Goal: Information Seeking & Learning: Learn about a topic

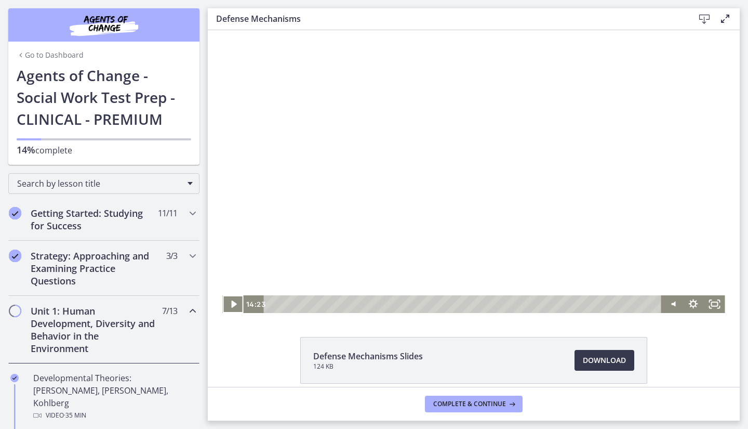
scroll to position [350, 0]
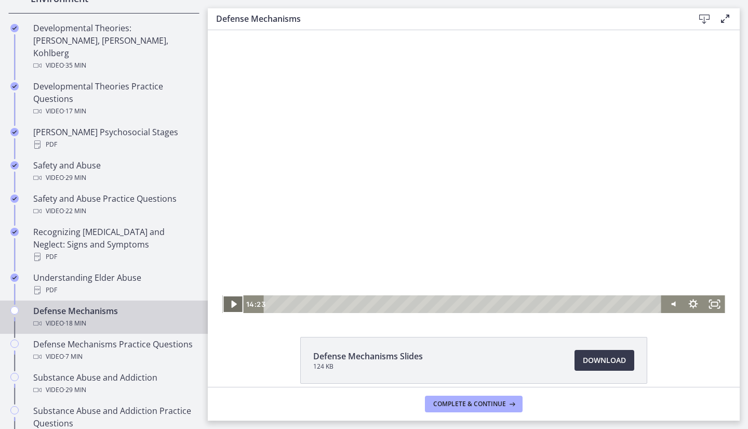
click at [231, 304] on icon "Play Video" at bounding box center [233, 303] width 5 height 7
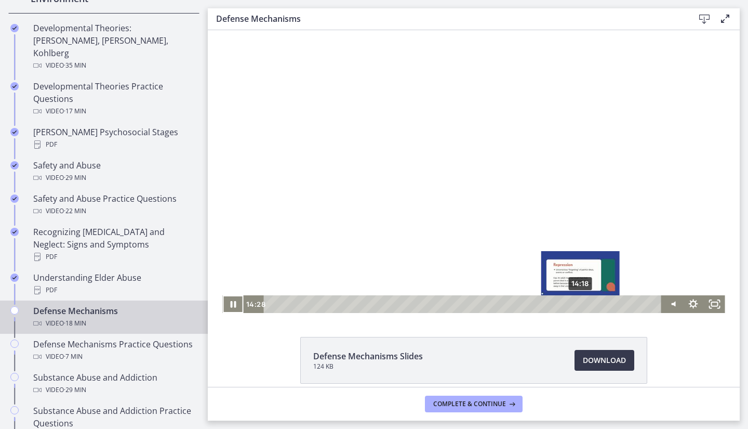
click at [581, 304] on div "Playbar" at bounding box center [584, 304] width 6 height 6
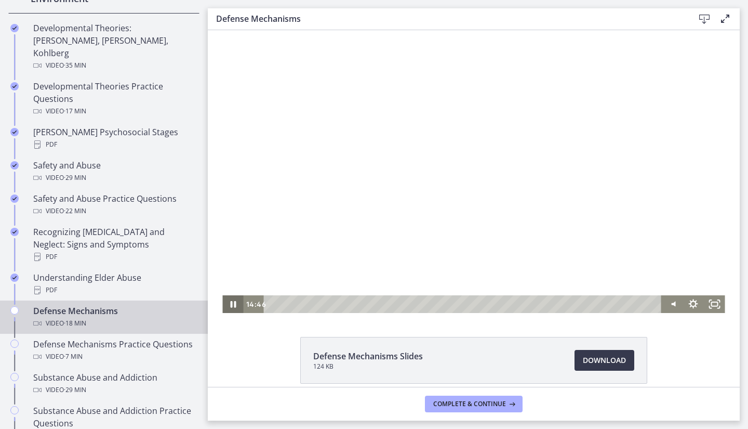
click at [231, 302] on icon "Pause" at bounding box center [234, 304] width 6 height 7
click at [231, 302] on icon "Play Video" at bounding box center [234, 304] width 6 height 9
click at [231, 312] on icon "Pause" at bounding box center [232, 304] width 21 height 18
click at [231, 312] on icon "Play Video" at bounding box center [233, 303] width 25 height 21
click at [224, 303] on icon "Pause" at bounding box center [232, 303] width 25 height 21
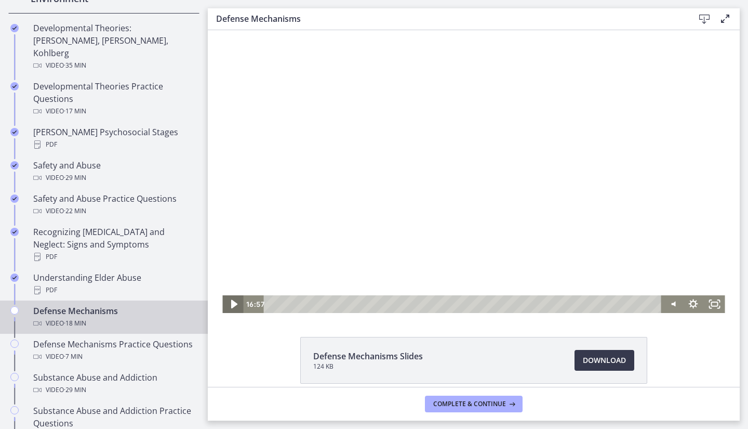
drag, startPoint x: 224, startPoint y: 303, endPoint x: 225, endPoint y: 317, distance: 14.6
click at [225, 313] on html "Click for sound @keyframes VOLUME_SMALL_WAVE_FLASH { 0% { opacity: 0; } 33% { o…" at bounding box center [474, 171] width 532 height 283
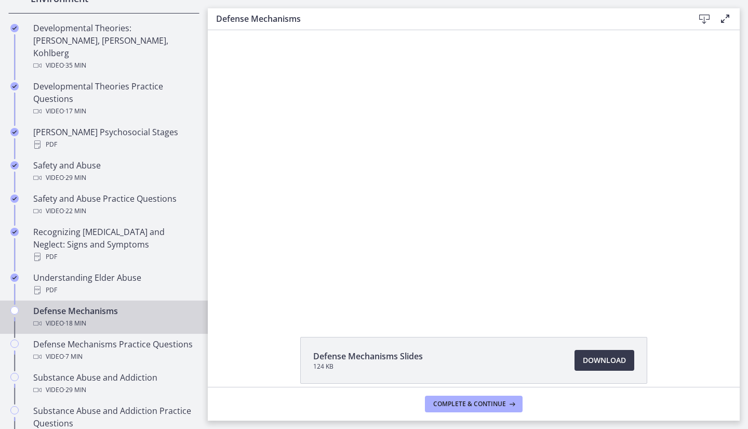
click at [405, 197] on div at bounding box center [473, 171] width 502 height 283
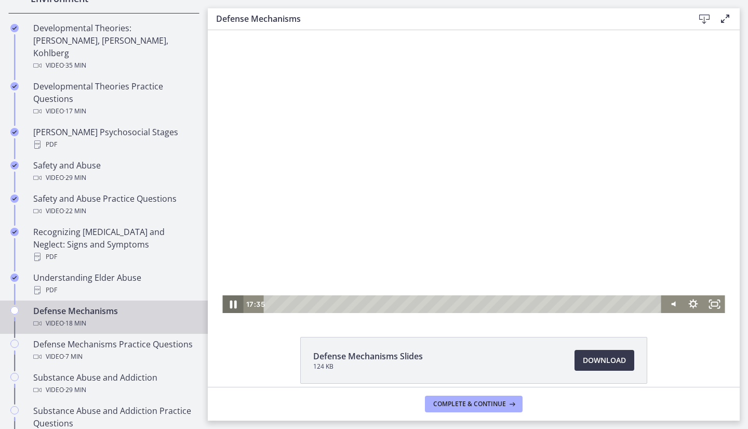
click at [233, 304] on icon "Pause" at bounding box center [232, 303] width 25 height 21
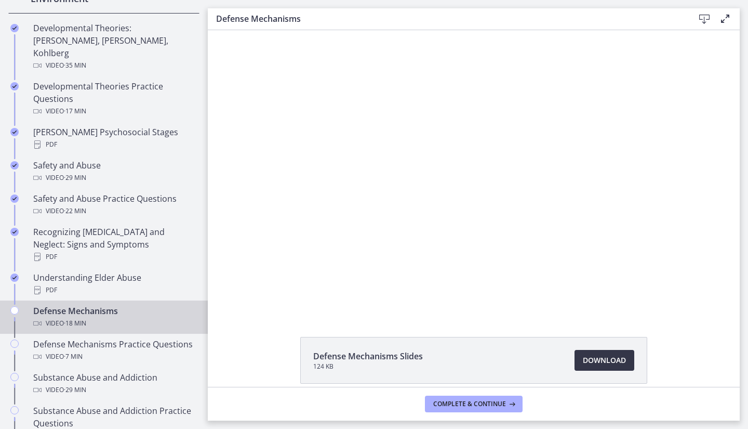
click at [585, 361] on span "Download Opens in a new window" at bounding box center [604, 360] width 43 height 12
click at [491, 402] on span "Complete & continue" at bounding box center [469, 403] width 73 height 8
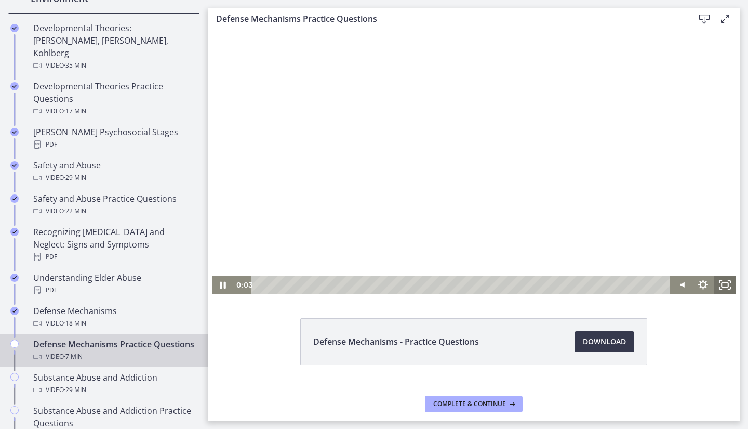
click at [719, 280] on icon "Fullscreen" at bounding box center [725, 284] width 22 height 19
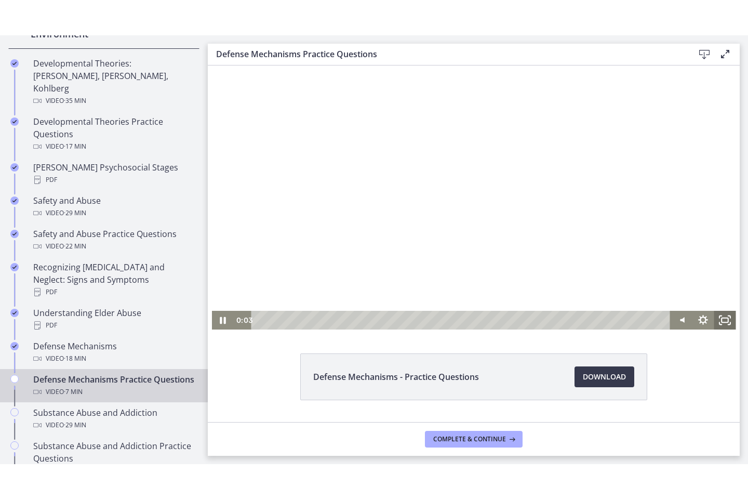
scroll to position [302, 0]
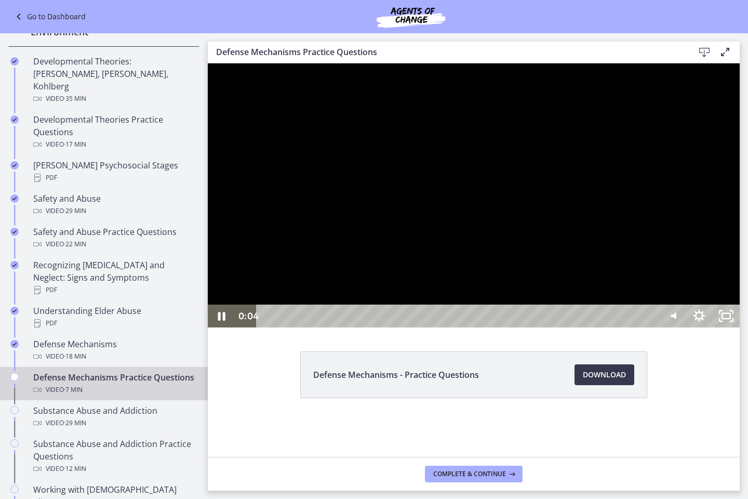
click at [640, 327] on div at bounding box center [474, 195] width 532 height 264
click at [483, 327] on div at bounding box center [474, 195] width 532 height 264
click at [500, 288] on div at bounding box center [474, 195] width 532 height 264
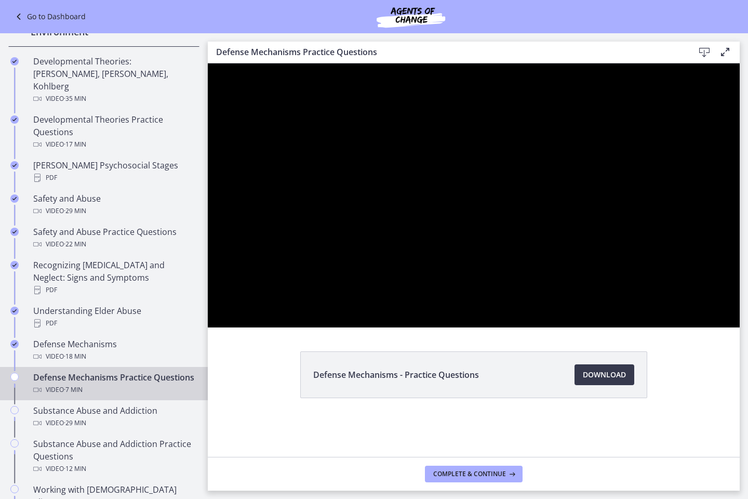
click at [500, 288] on div at bounding box center [474, 195] width 532 height 264
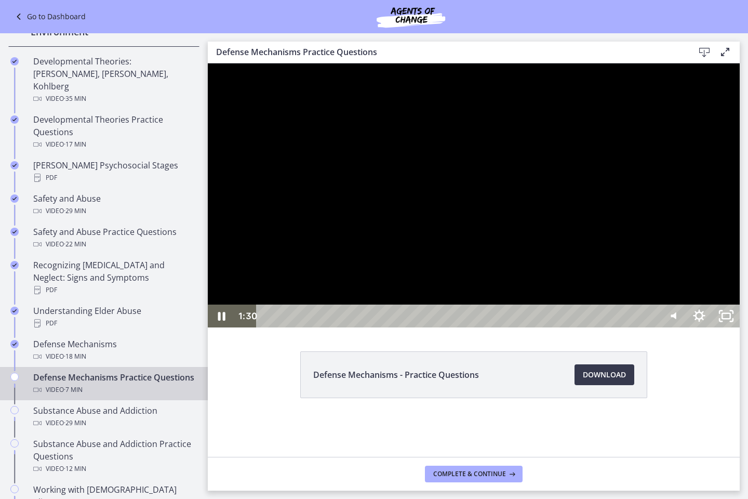
click at [431, 327] on div at bounding box center [474, 195] width 532 height 264
click at [548, 299] on div at bounding box center [474, 195] width 532 height 264
click at [528, 282] on div at bounding box center [474, 195] width 532 height 264
click at [391, 327] on div "Playbar" at bounding box center [458, 315] width 385 height 23
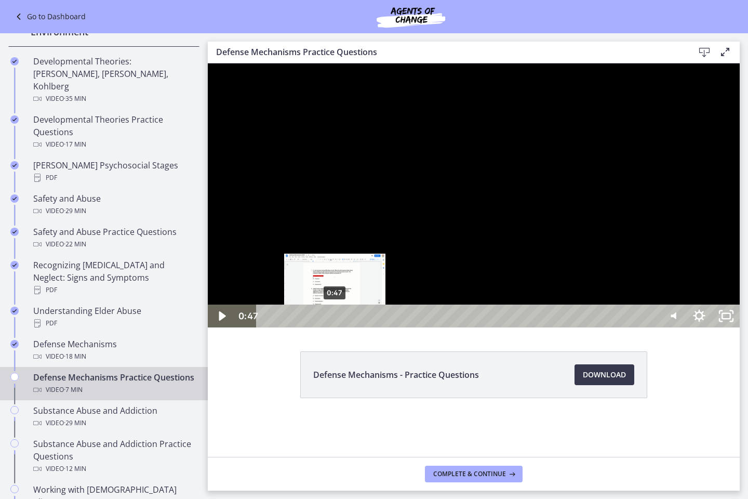
click at [335, 327] on div "0:47" at bounding box center [458, 315] width 385 height 23
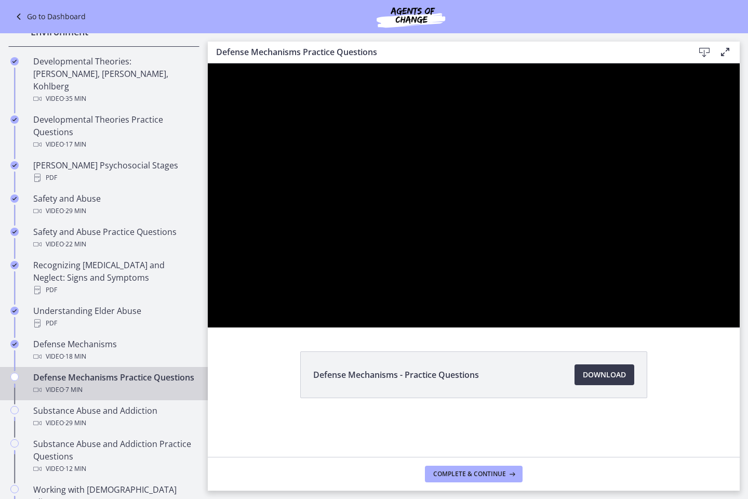
click at [692, 327] on div at bounding box center [474, 195] width 532 height 264
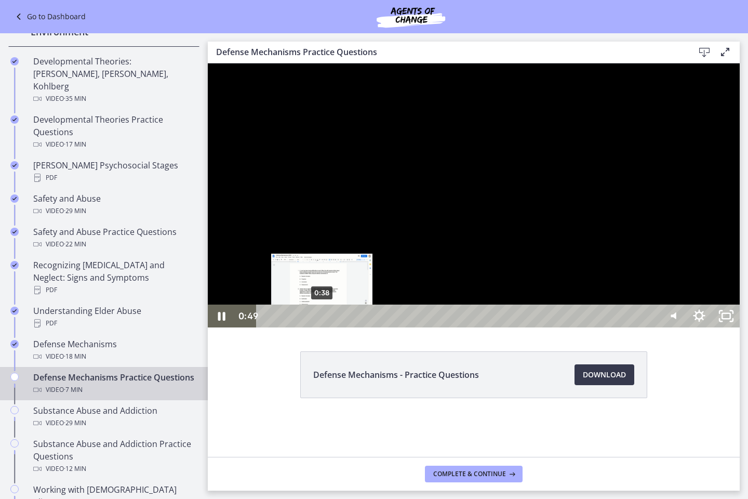
click at [322, 327] on div "0:38" at bounding box center [458, 315] width 385 height 23
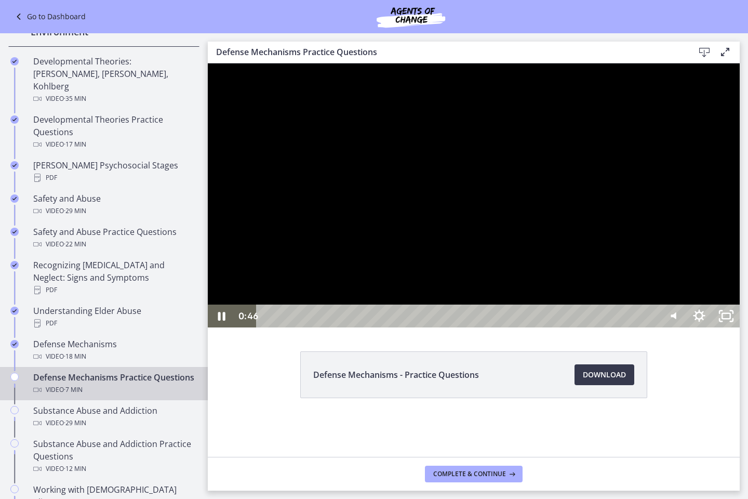
click at [556, 304] on div at bounding box center [474, 195] width 532 height 264
click at [521, 299] on div at bounding box center [474, 195] width 532 height 264
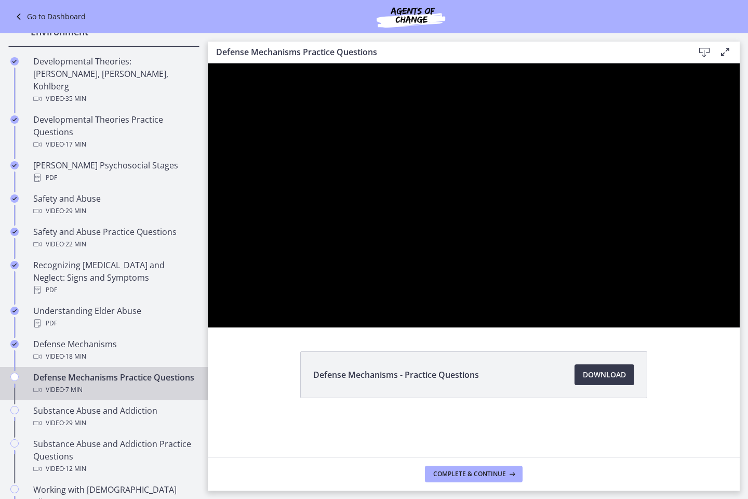
click at [521, 299] on div at bounding box center [474, 195] width 532 height 264
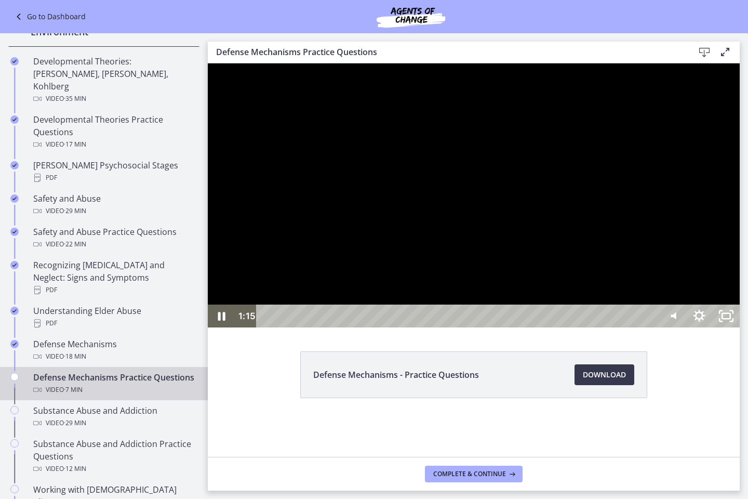
click at [528, 260] on div at bounding box center [474, 195] width 532 height 264
click at [513, 309] on div at bounding box center [474, 195] width 532 height 264
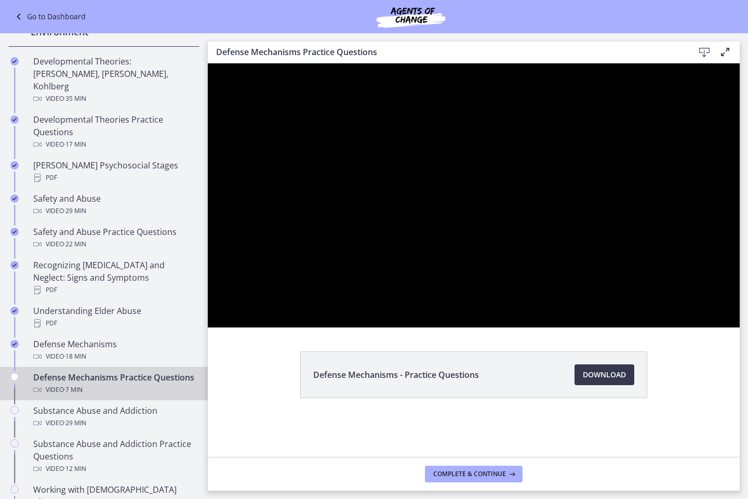
click at [208, 327] on div at bounding box center [474, 195] width 532 height 264
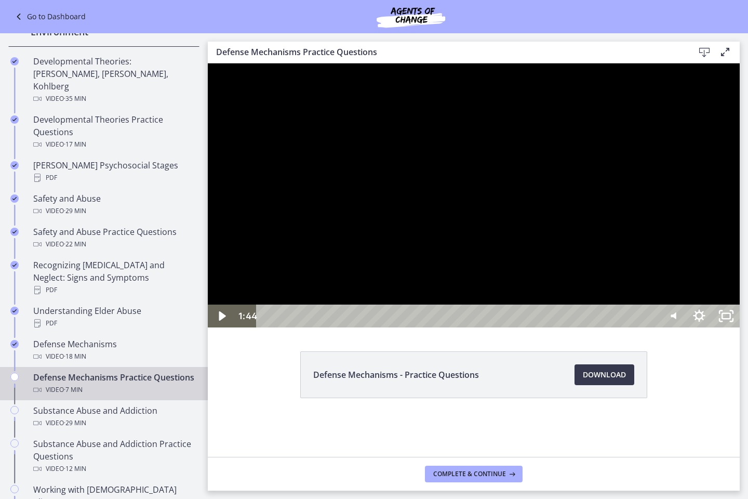
click at [389, 327] on div "Click for sound @keyframes VOLUME_SMALL_WAVE_FLASH { 0% { opacity: 0; } 33% { o…" at bounding box center [474, 195] width 532 height 264
click at [523, 327] on div at bounding box center [474, 195] width 532 height 264
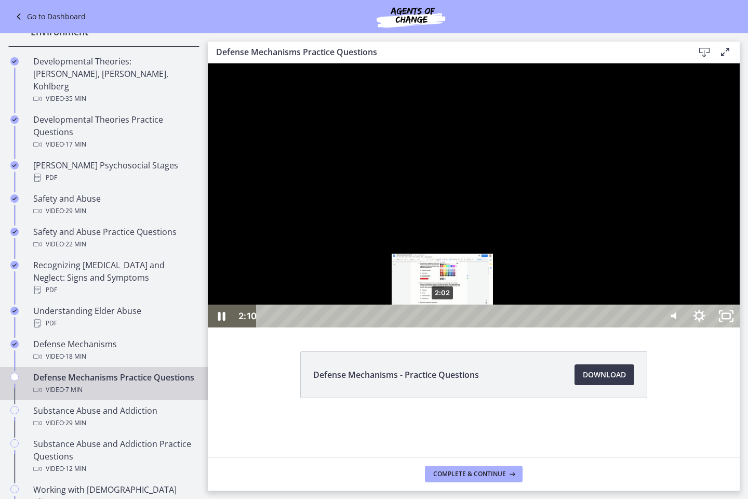
click at [443, 327] on div "2:02" at bounding box center [458, 315] width 385 height 23
click at [432, 327] on div "1:54" at bounding box center [458, 315] width 385 height 23
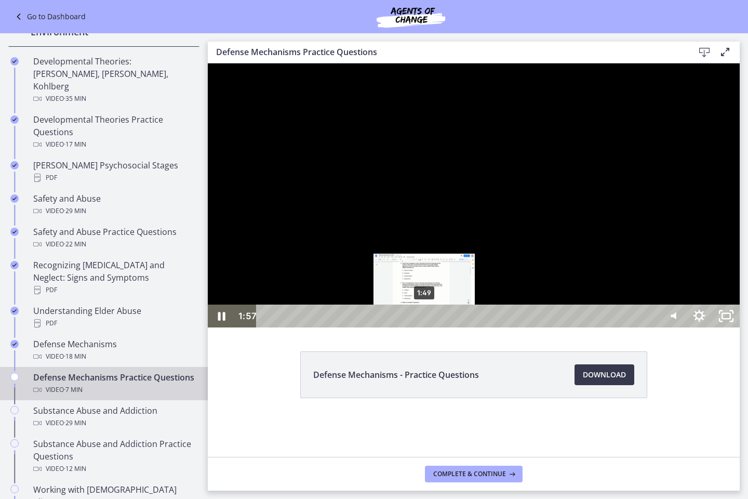
click at [424, 327] on div "1:49" at bounding box center [458, 315] width 385 height 23
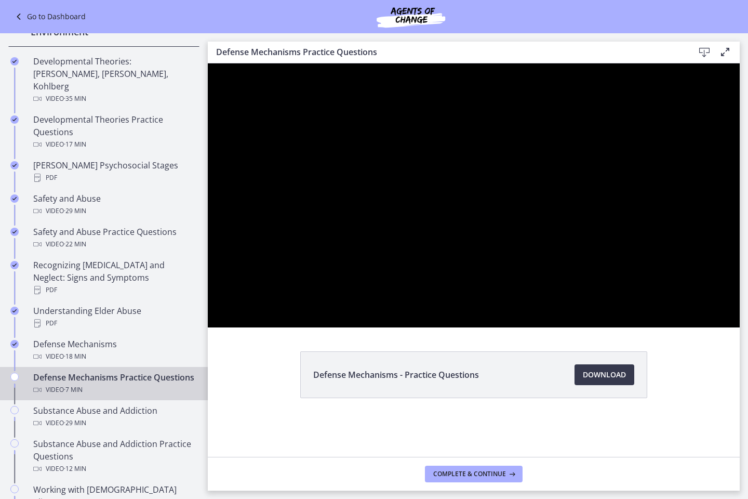
click at [475, 327] on div at bounding box center [474, 195] width 532 height 264
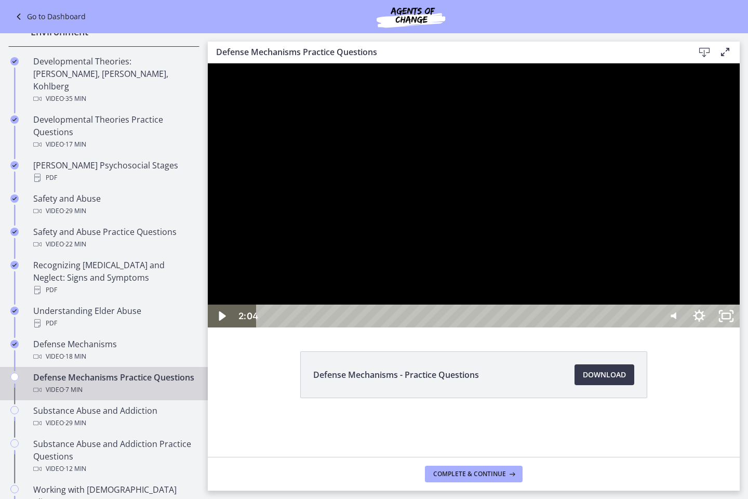
click at [542, 319] on div at bounding box center [474, 195] width 532 height 264
click at [498, 327] on div at bounding box center [474, 195] width 532 height 264
click at [560, 317] on div at bounding box center [474, 195] width 532 height 264
click at [490, 236] on div at bounding box center [474, 195] width 532 height 264
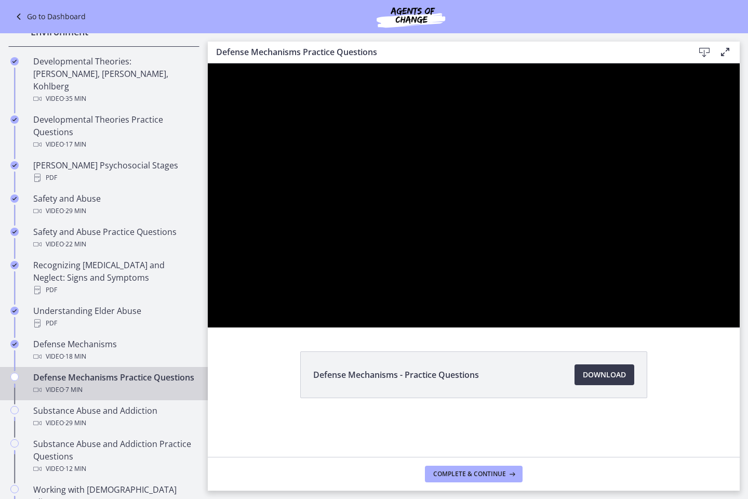
click at [408, 275] on div at bounding box center [474, 195] width 532 height 264
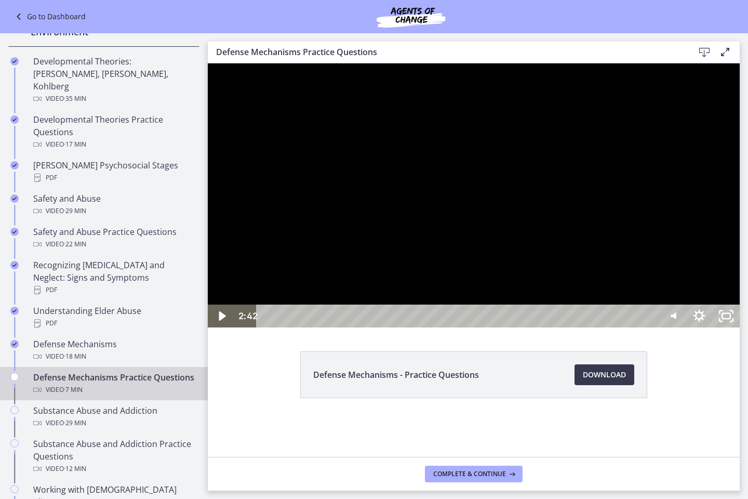
click at [420, 292] on div at bounding box center [474, 195] width 532 height 264
click at [442, 278] on div at bounding box center [474, 195] width 532 height 264
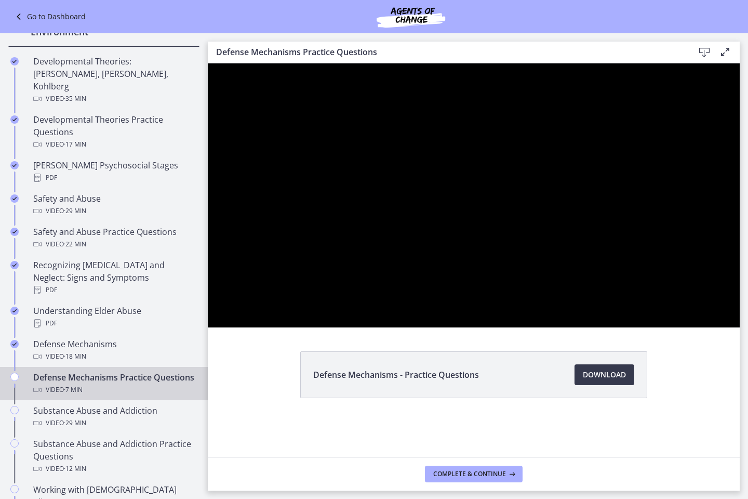
click at [442, 278] on div at bounding box center [474, 195] width 532 height 264
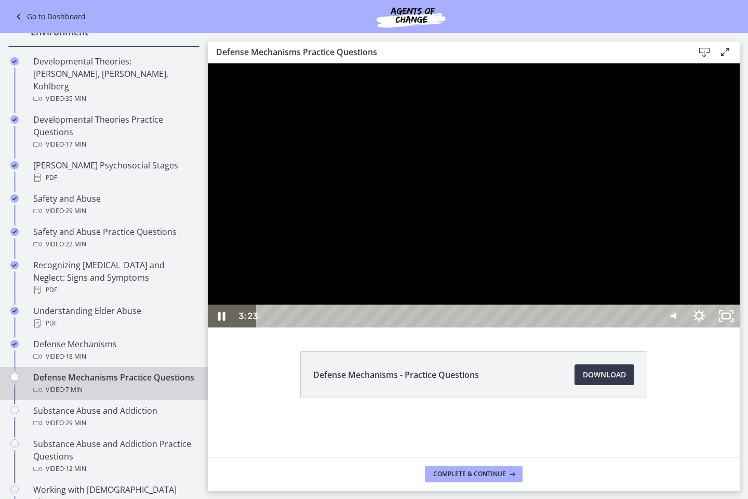
click at [442, 278] on div at bounding box center [474, 195] width 532 height 264
click at [505, 327] on div at bounding box center [474, 195] width 532 height 264
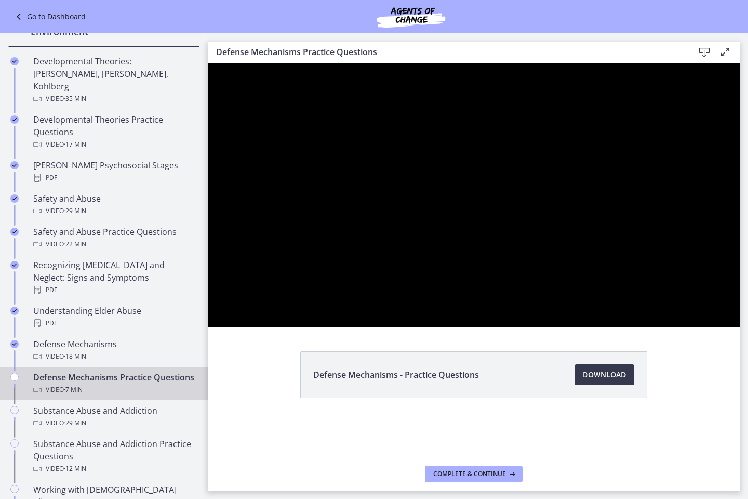
click at [505, 327] on div at bounding box center [474, 195] width 532 height 264
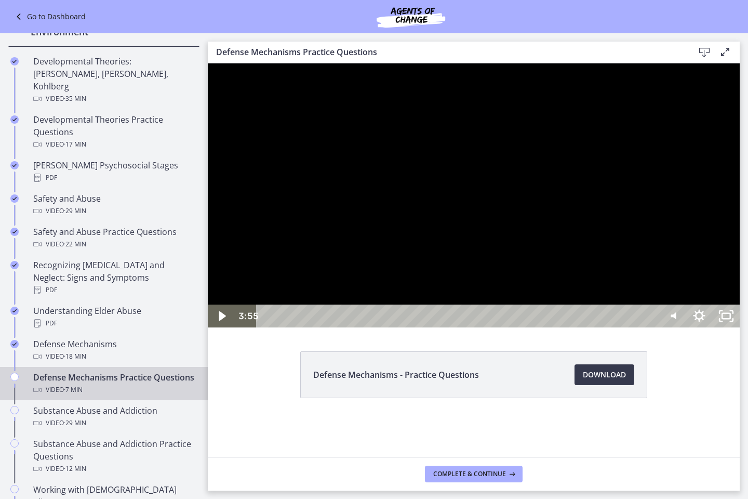
click at [506, 327] on div at bounding box center [474, 195] width 532 height 264
click at [533, 315] on div at bounding box center [474, 195] width 532 height 264
click at [574, 263] on div at bounding box center [474, 195] width 532 height 264
click at [629, 272] on div at bounding box center [474, 195] width 532 height 264
click at [537, 282] on div at bounding box center [474, 195] width 532 height 264
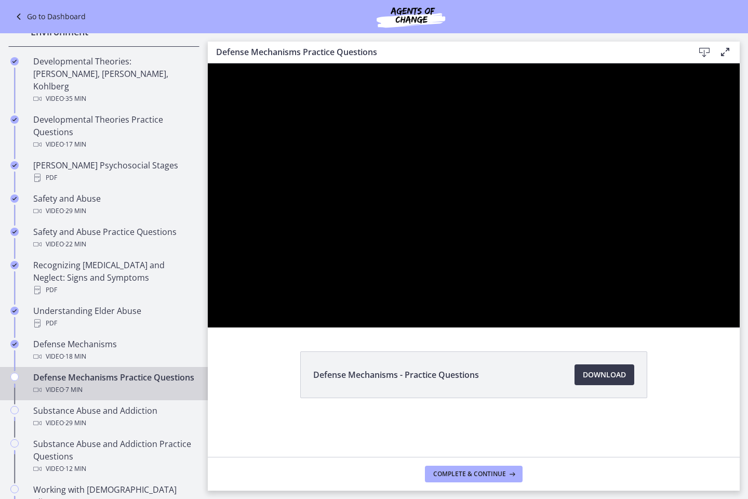
click at [537, 282] on div at bounding box center [474, 195] width 532 height 264
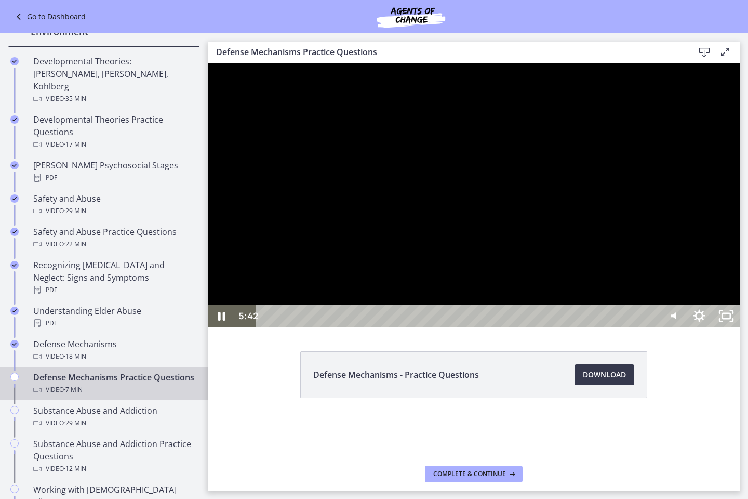
click at [513, 324] on div at bounding box center [474, 195] width 532 height 264
click at [517, 327] on div at bounding box center [474, 195] width 532 height 264
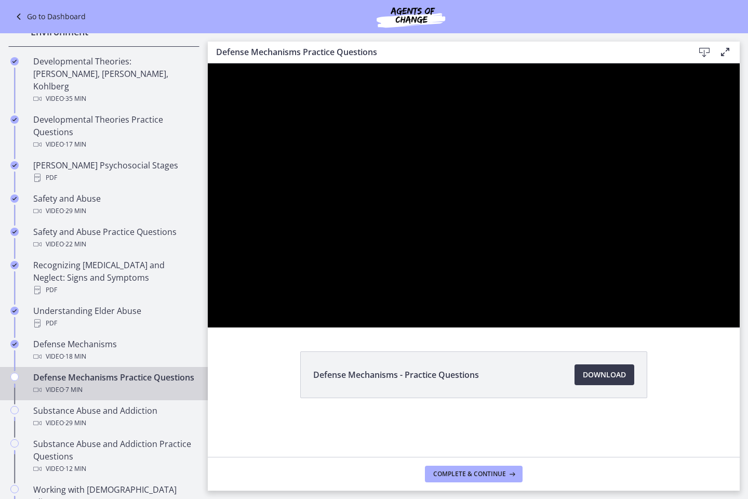
click at [519, 327] on div at bounding box center [474, 195] width 532 height 264
click at [521, 327] on div at bounding box center [474, 195] width 532 height 264
click at [523, 327] on div at bounding box center [474, 195] width 532 height 264
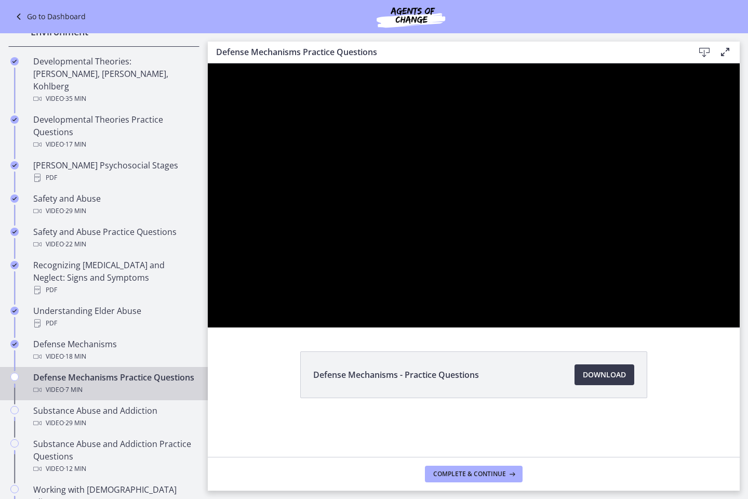
click at [523, 327] on div at bounding box center [474, 195] width 532 height 264
click at [516, 327] on div at bounding box center [474, 195] width 532 height 264
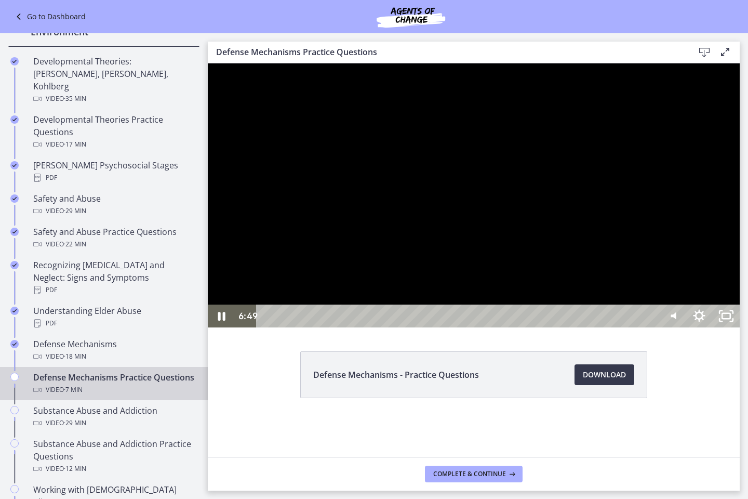
click at [533, 327] on div at bounding box center [474, 195] width 532 height 264
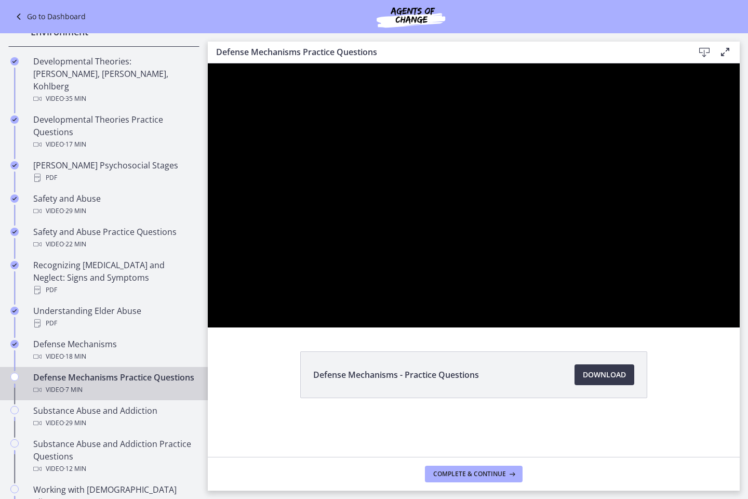
click at [533, 327] on div at bounding box center [474, 195] width 532 height 264
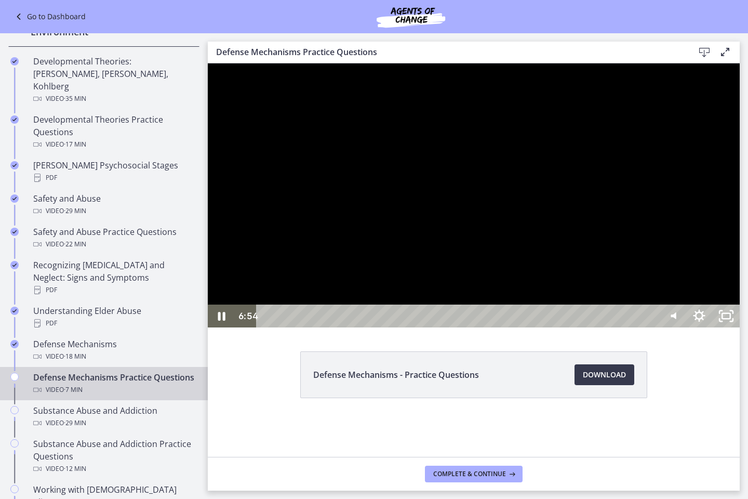
click at [602, 327] on div at bounding box center [474, 195] width 532 height 264
click at [601, 327] on div at bounding box center [474, 195] width 532 height 264
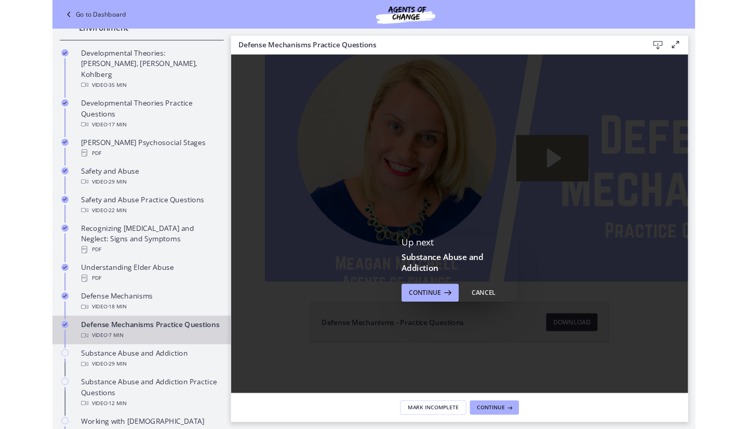
scroll to position [0, 0]
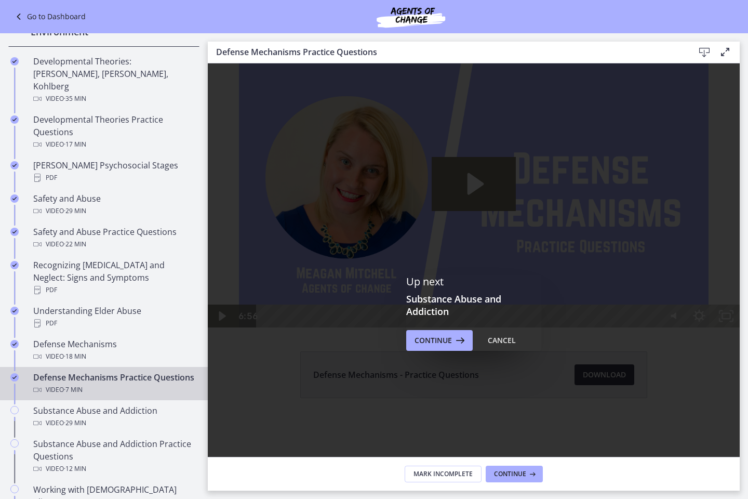
click at [696, 327] on img at bounding box center [474, 195] width 532 height 264
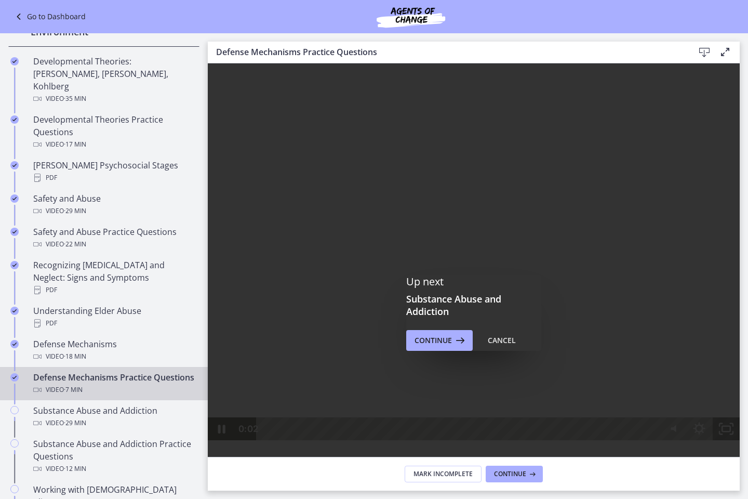
click at [740, 428] on icon "Fullscreen" at bounding box center [726, 428] width 27 height 23
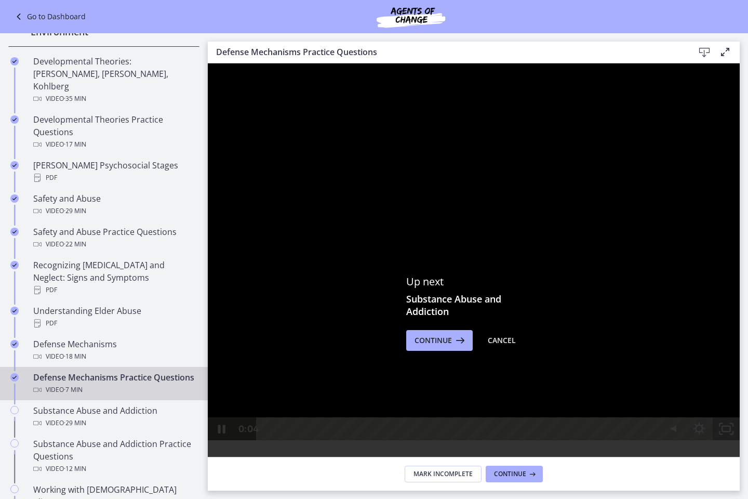
click at [740, 428] on icon "Unfullscreen" at bounding box center [726, 428] width 27 height 23
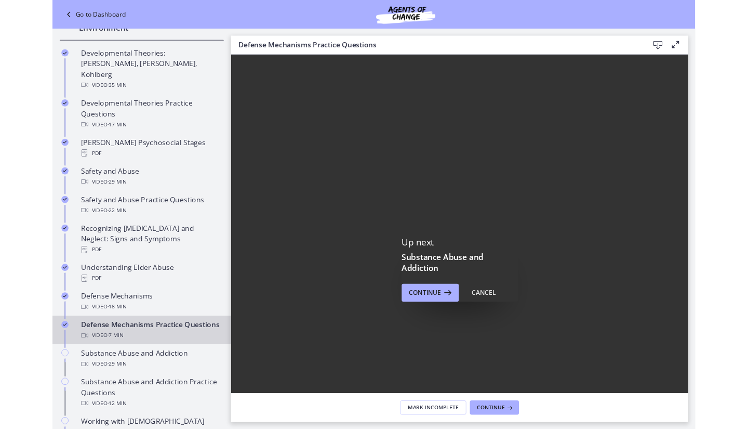
scroll to position [350, 0]
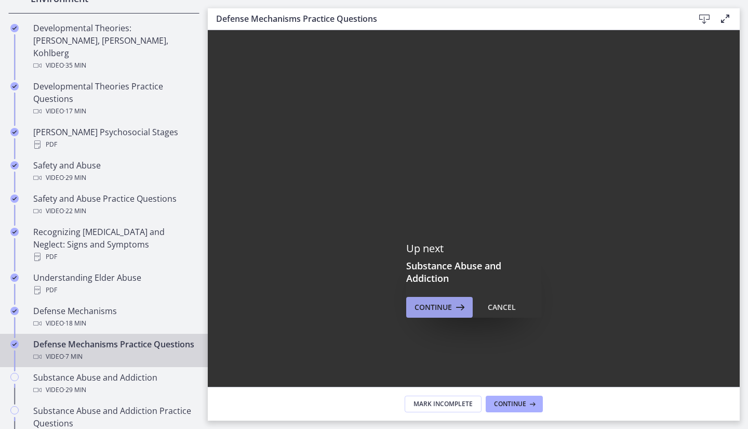
click at [442, 303] on span "Continue" at bounding box center [433, 307] width 37 height 12
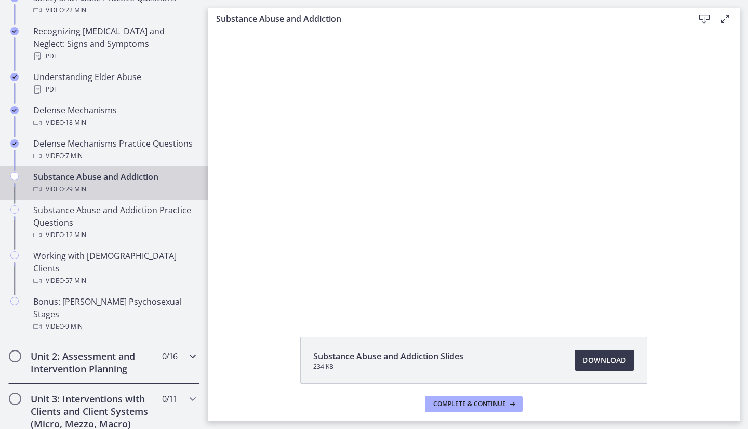
scroll to position [557, 0]
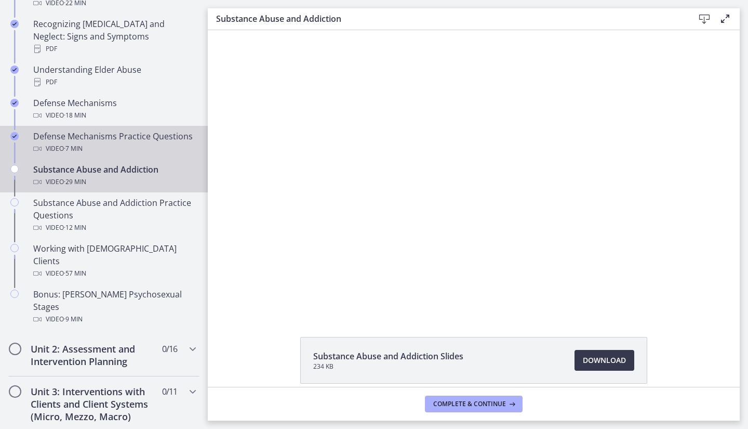
click at [79, 130] on div "Defense Mechanisms Practice Questions Video · 7 min" at bounding box center [114, 142] width 162 height 25
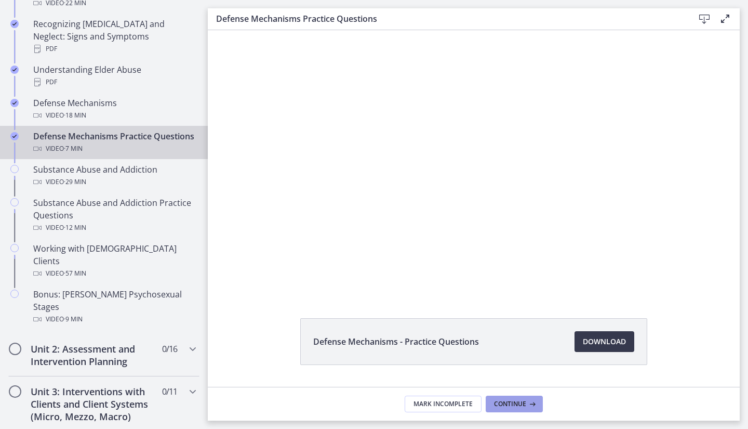
click at [507, 405] on span "Continue" at bounding box center [510, 403] width 32 height 8
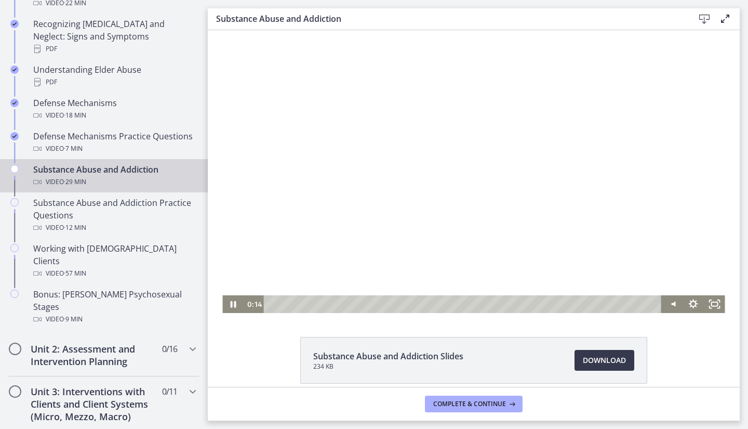
click at [477, 206] on div at bounding box center [473, 171] width 502 height 283
click at [231, 304] on icon "Play Video" at bounding box center [233, 303] width 5 height 7
click at [610, 157] on div at bounding box center [473, 171] width 502 height 283
click at [328, 305] on div "4:30" at bounding box center [463, 304] width 385 height 18
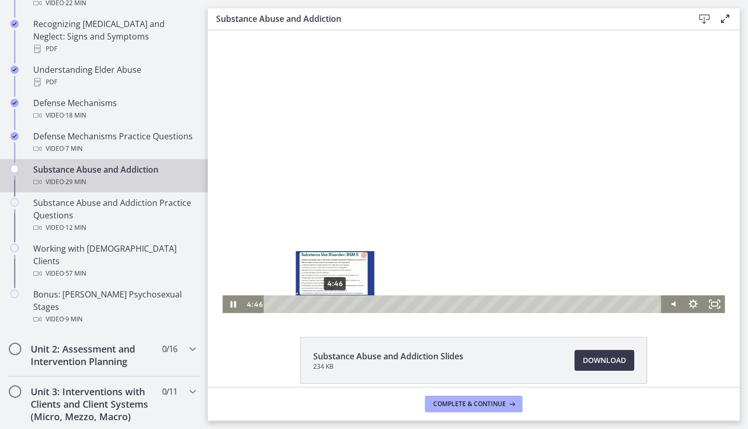
click at [331, 305] on div "4:46" at bounding box center [463, 304] width 385 height 18
click at [333, 306] on div "4:56" at bounding box center [463, 304] width 385 height 18
click at [533, 135] on div at bounding box center [473, 171] width 502 height 283
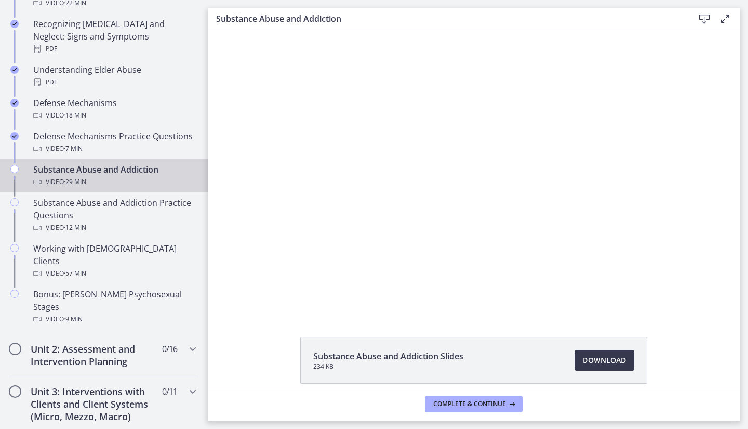
click at [533, 135] on div at bounding box center [473, 171] width 502 height 283
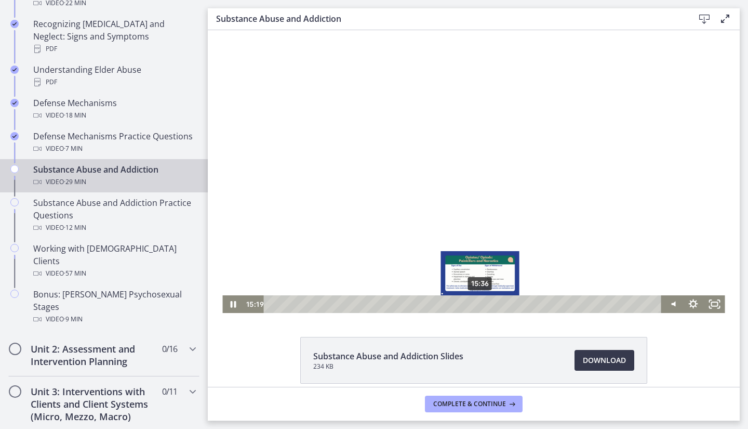
click at [476, 306] on div "15:36" at bounding box center [463, 304] width 385 height 18
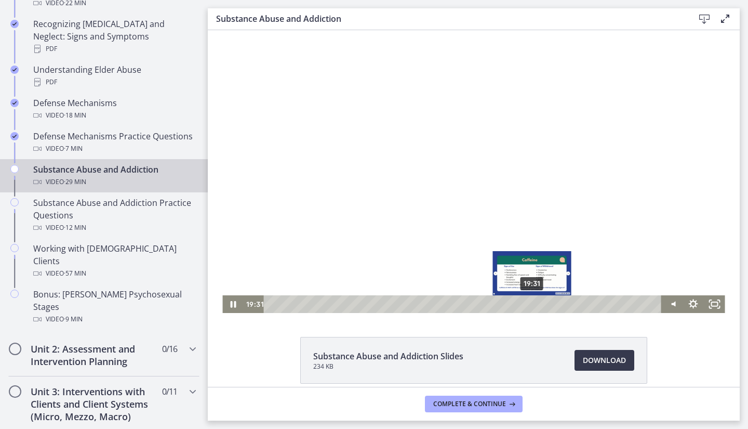
click at [529, 304] on div "19:31" at bounding box center [463, 304] width 385 height 18
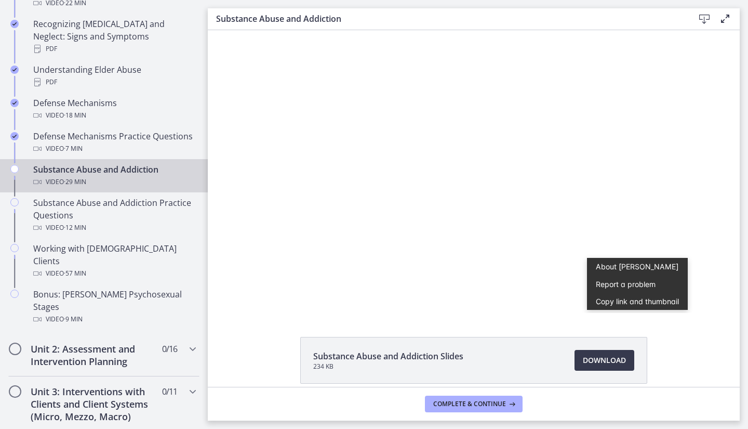
click at [683, 356] on div "Substance Abuse and Addiction Slides 234 KB Download Opens in a new window" at bounding box center [474, 385] width 532 height 97
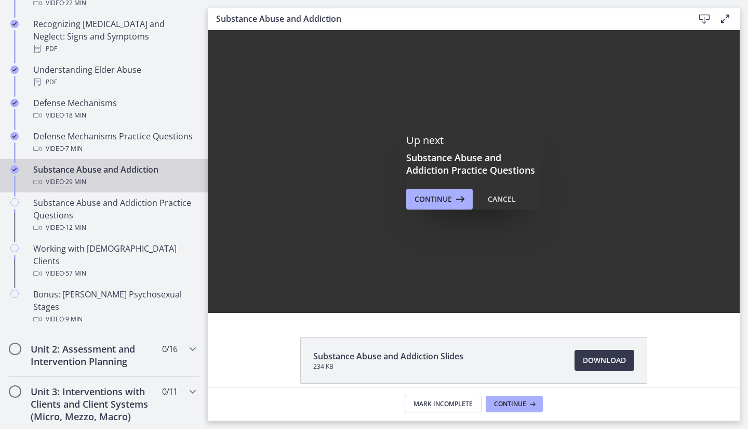
click at [746, 388] on main "Substance Abuse and Addiction Download Enable fullscreen Up next Substance Abus…" at bounding box center [478, 214] width 540 height 429
click at [434, 205] on button "Continue" at bounding box center [439, 199] width 66 height 21
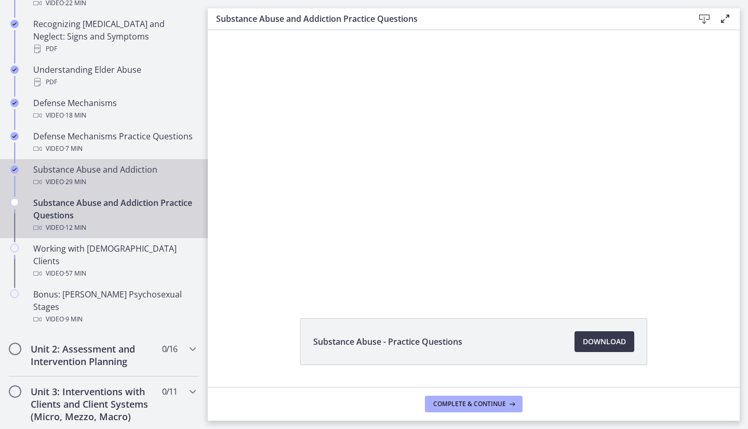
click at [111, 171] on div "Substance Abuse and Addiction Video · 29 min" at bounding box center [114, 175] width 162 height 25
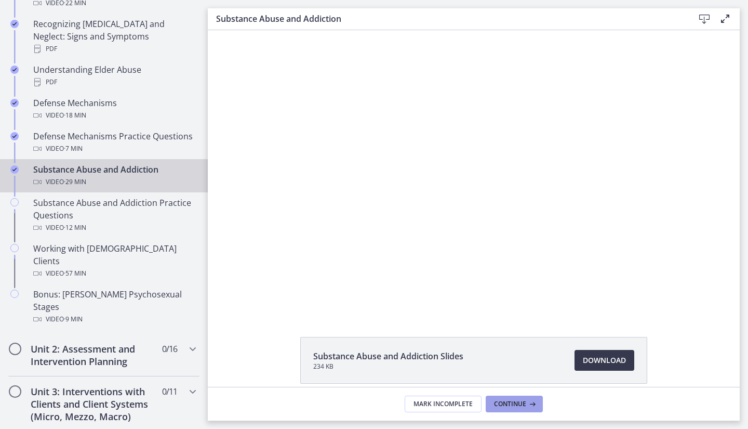
click at [516, 402] on span "Continue" at bounding box center [510, 403] width 32 height 8
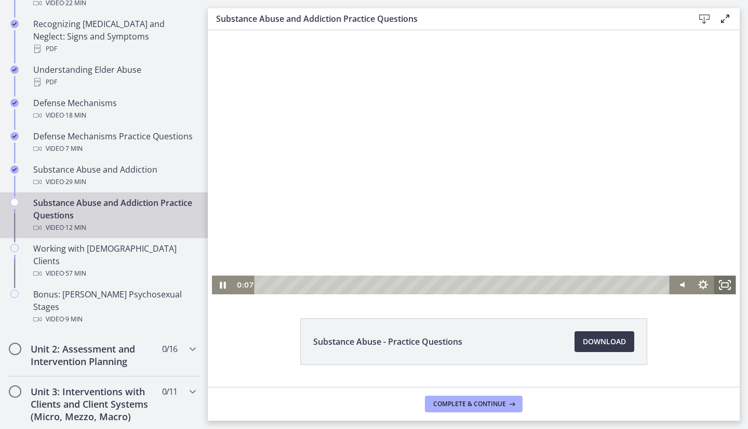
drag, startPoint x: 727, startPoint y: 284, endPoint x: 934, endPoint y: 359, distance: 221.0
click at [727, 284] on icon "Fullscreen" at bounding box center [725, 284] width 22 height 19
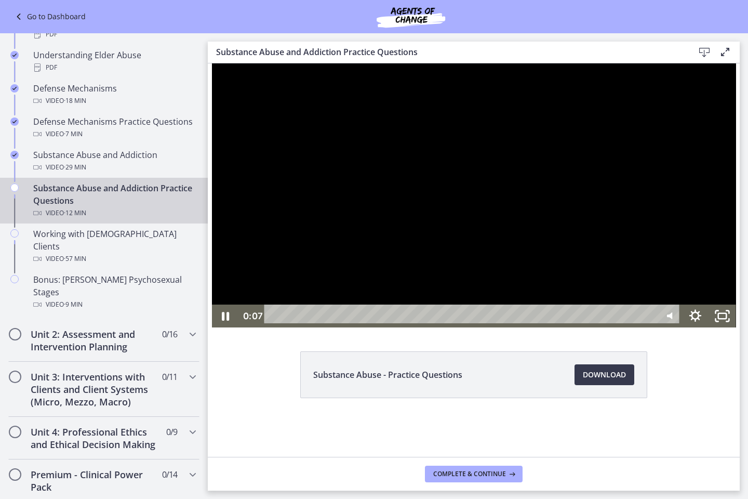
scroll to position [510, 0]
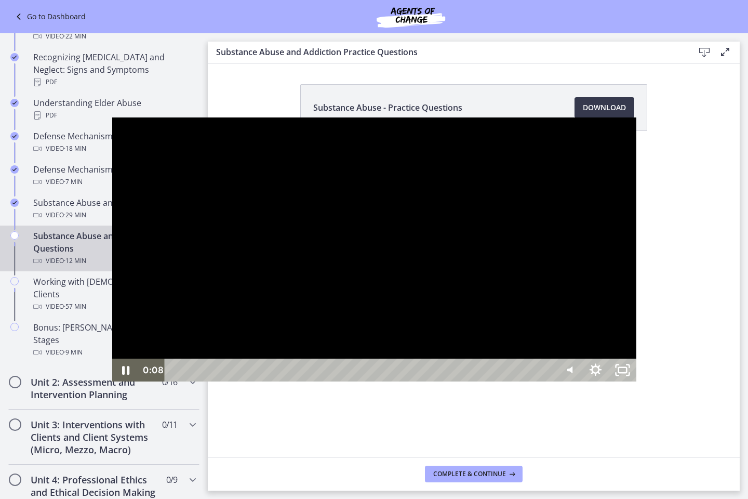
click at [439, 224] on div at bounding box center [374, 249] width 524 height 264
click at [609, 381] on icon "Show settings menu" at bounding box center [595, 369] width 27 height 23
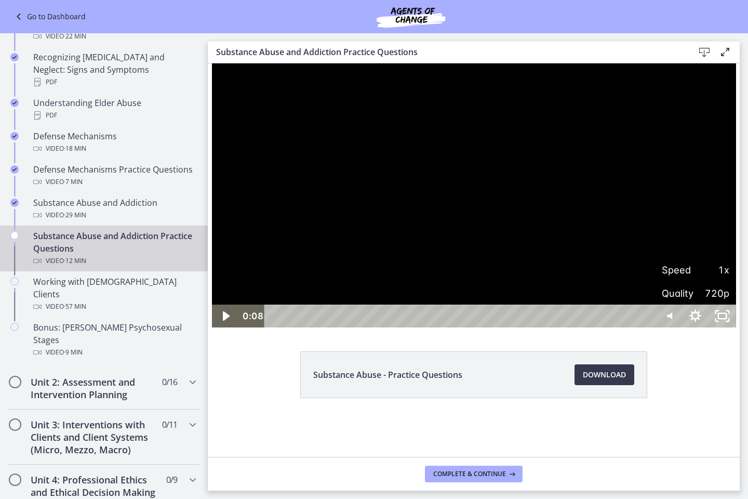
click at [570, 324] on div at bounding box center [474, 195] width 524 height 264
click at [646, 327] on div at bounding box center [474, 195] width 524 height 264
click at [511, 314] on div at bounding box center [474, 195] width 524 height 264
click at [736, 168] on div at bounding box center [474, 195] width 524 height 264
click at [503, 305] on div at bounding box center [474, 195] width 524 height 264
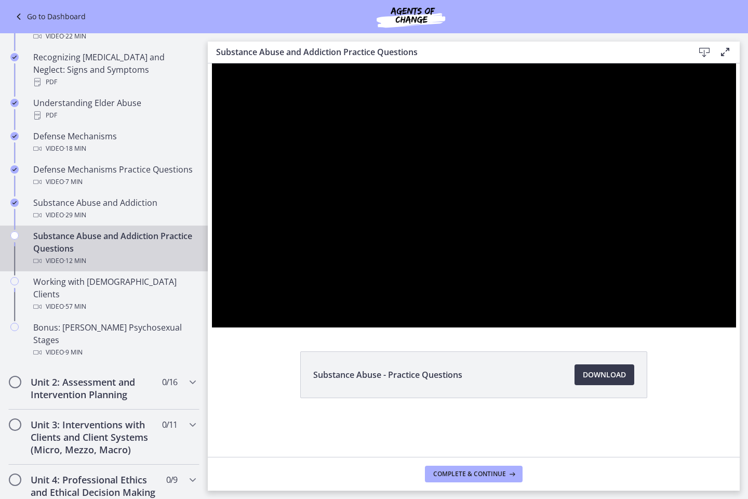
click at [533, 271] on div at bounding box center [474, 195] width 524 height 264
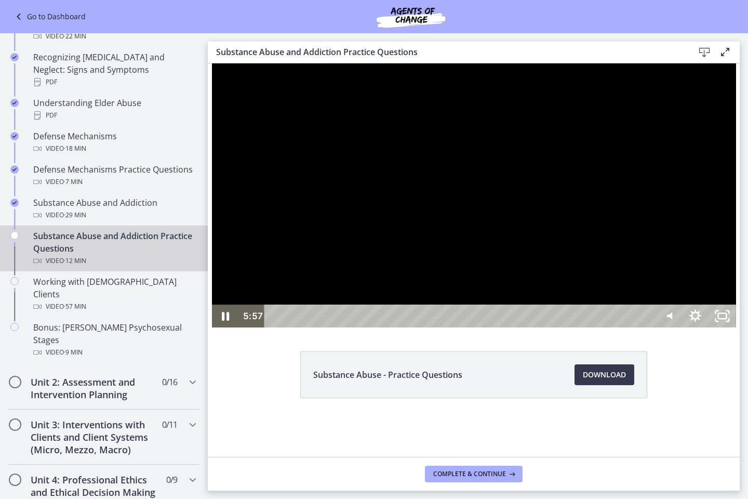
click at [600, 327] on div at bounding box center [474, 195] width 524 height 264
click at [584, 327] on div at bounding box center [474, 195] width 524 height 264
click at [593, 327] on div at bounding box center [474, 195] width 524 height 264
click at [550, 265] on div at bounding box center [474, 195] width 524 height 264
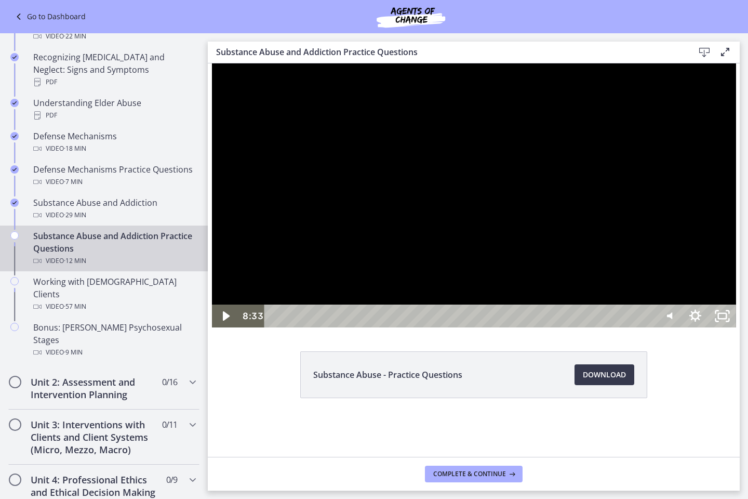
click at [540, 296] on div at bounding box center [474, 195] width 524 height 264
click at [682, 327] on icon "Mute" at bounding box center [668, 315] width 27 height 23
click at [551, 292] on div at bounding box center [474, 195] width 524 height 264
click at [639, 327] on div at bounding box center [474, 195] width 524 height 264
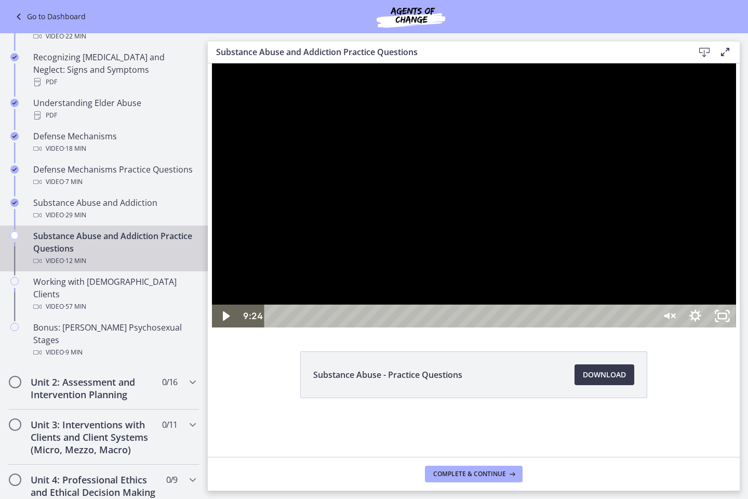
click at [552, 327] on div at bounding box center [474, 195] width 524 height 264
click at [684, 329] on icon "Unmute" at bounding box center [668, 316] width 32 height 28
click at [679, 317] on icon "Mute" at bounding box center [677, 315] width 4 height 4
click at [615, 327] on div at bounding box center [474, 195] width 524 height 264
click at [537, 321] on div at bounding box center [474, 195] width 524 height 264
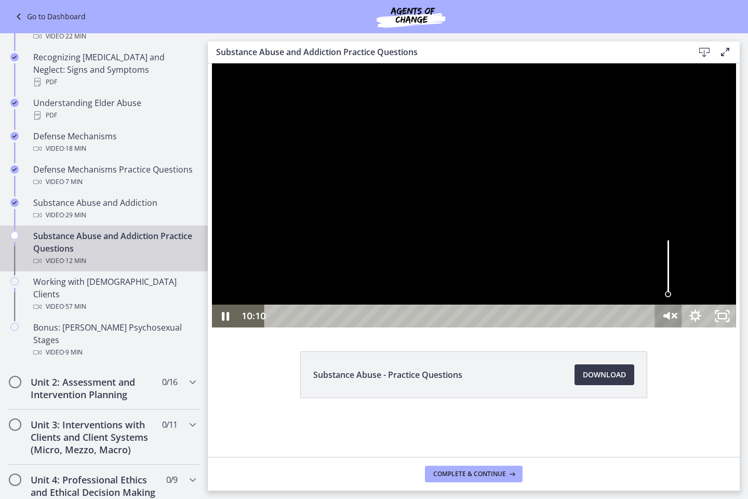
click at [673, 319] on icon "Unmute" at bounding box center [672, 315] width 1 height 8
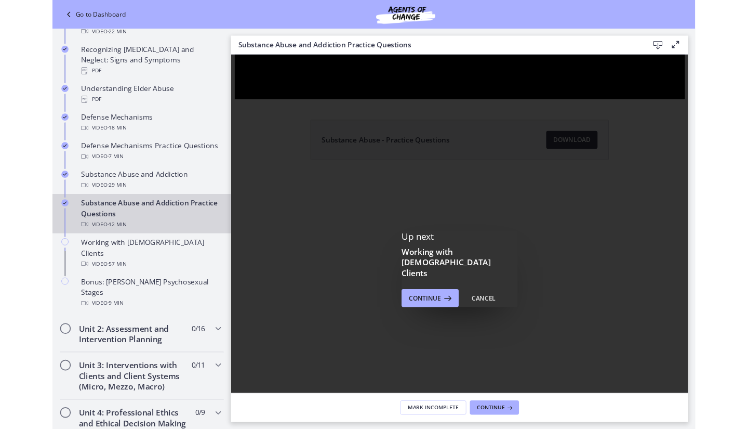
scroll to position [557, 0]
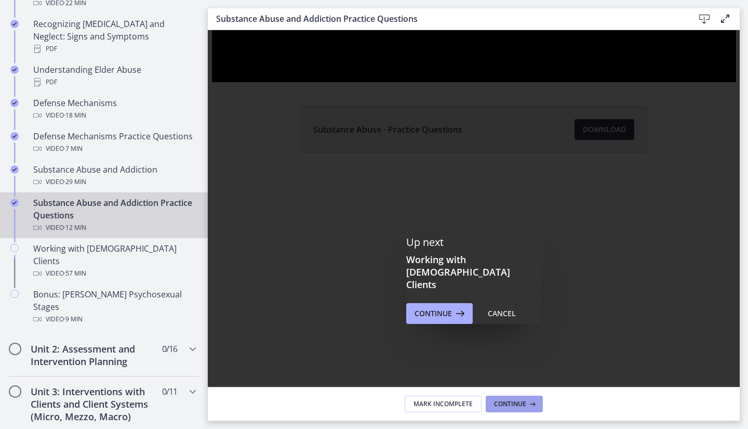
click at [514, 403] on span "Continue" at bounding box center [510, 403] width 32 height 8
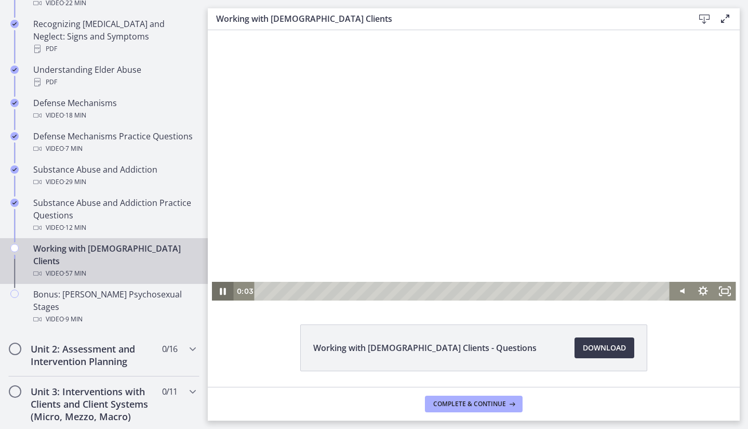
click at [219, 295] on icon "Pause" at bounding box center [222, 291] width 22 height 19
